Goal: Information Seeking & Learning: Understand process/instructions

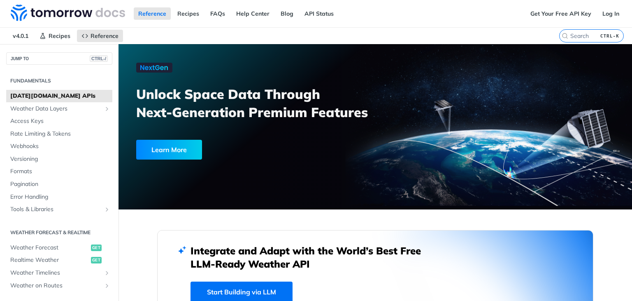
click at [41, 96] on span "[DATE][DOMAIN_NAME] APIs" at bounding box center [60, 96] width 100 height 8
click at [547, 14] on link "Get Your Free API Key" at bounding box center [561, 13] width 70 height 12
click at [20, 120] on span "Access Keys" at bounding box center [60, 121] width 100 height 8
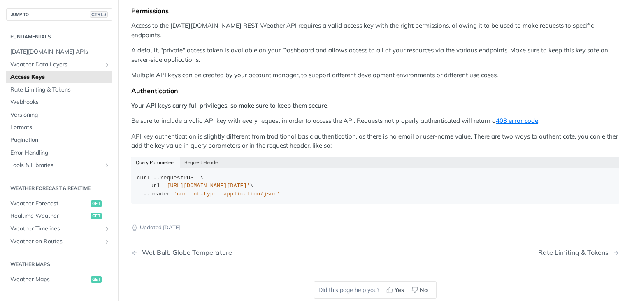
scroll to position [90, 0]
click at [198, 156] on button "Request Header" at bounding box center [202, 162] width 44 height 12
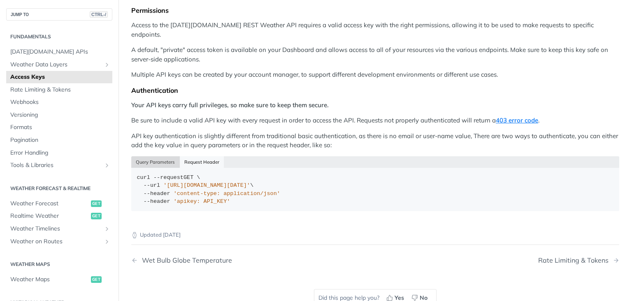
click at [163, 156] on button "Query Parameters" at bounding box center [155, 162] width 49 height 12
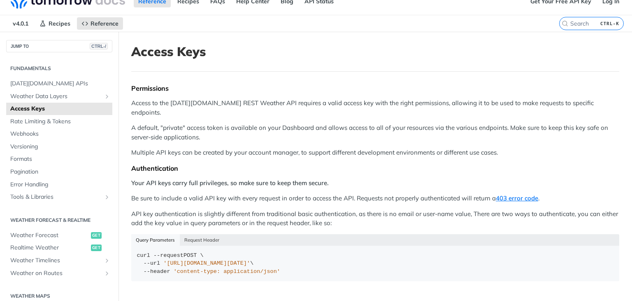
scroll to position [0, 0]
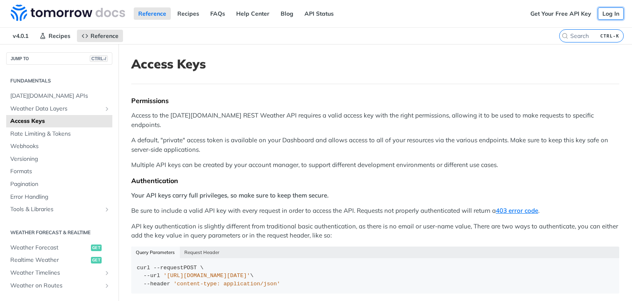
click at [601, 14] on link "Log In" at bounding box center [611, 13] width 26 height 12
